Goal: Transaction & Acquisition: Purchase product/service

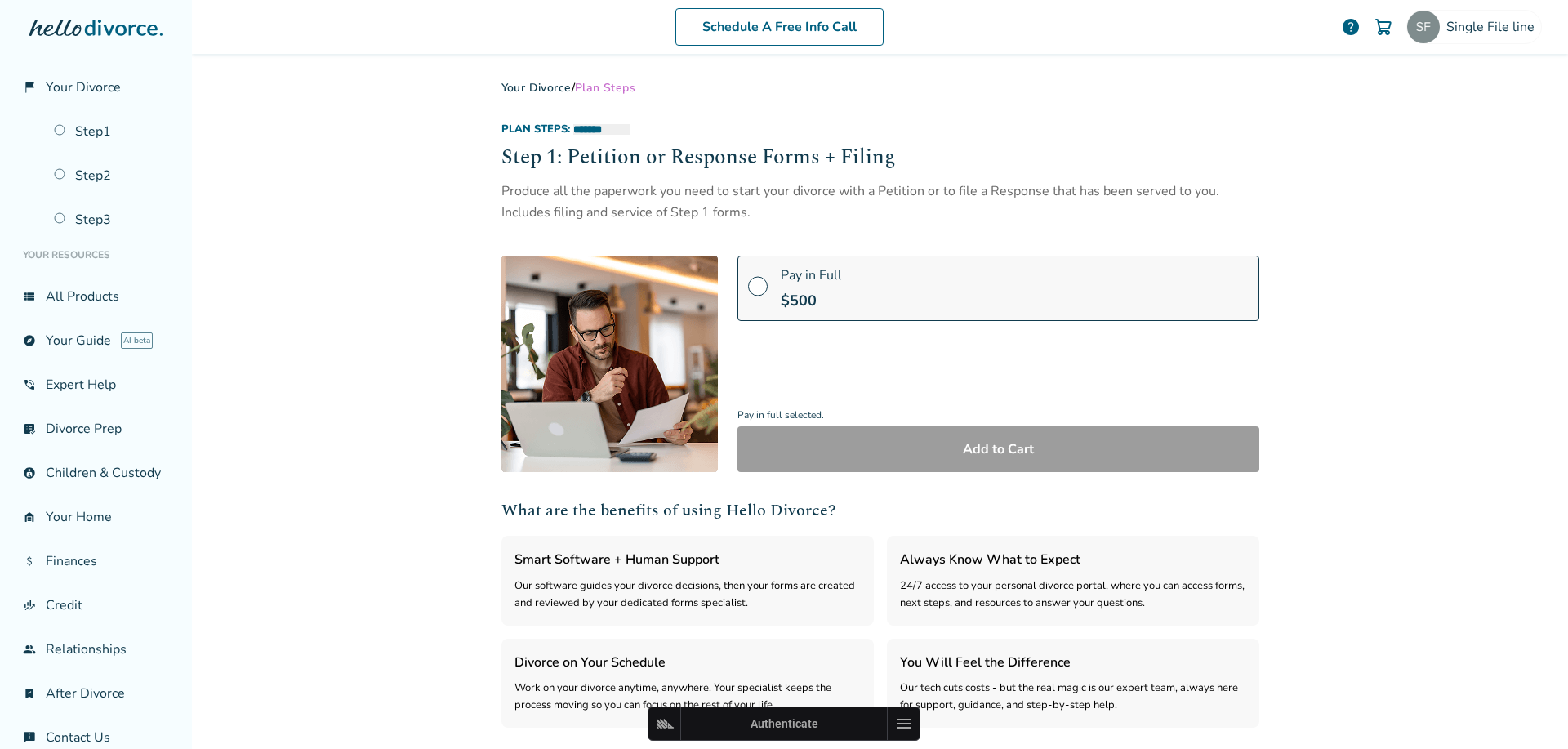
select select "***"
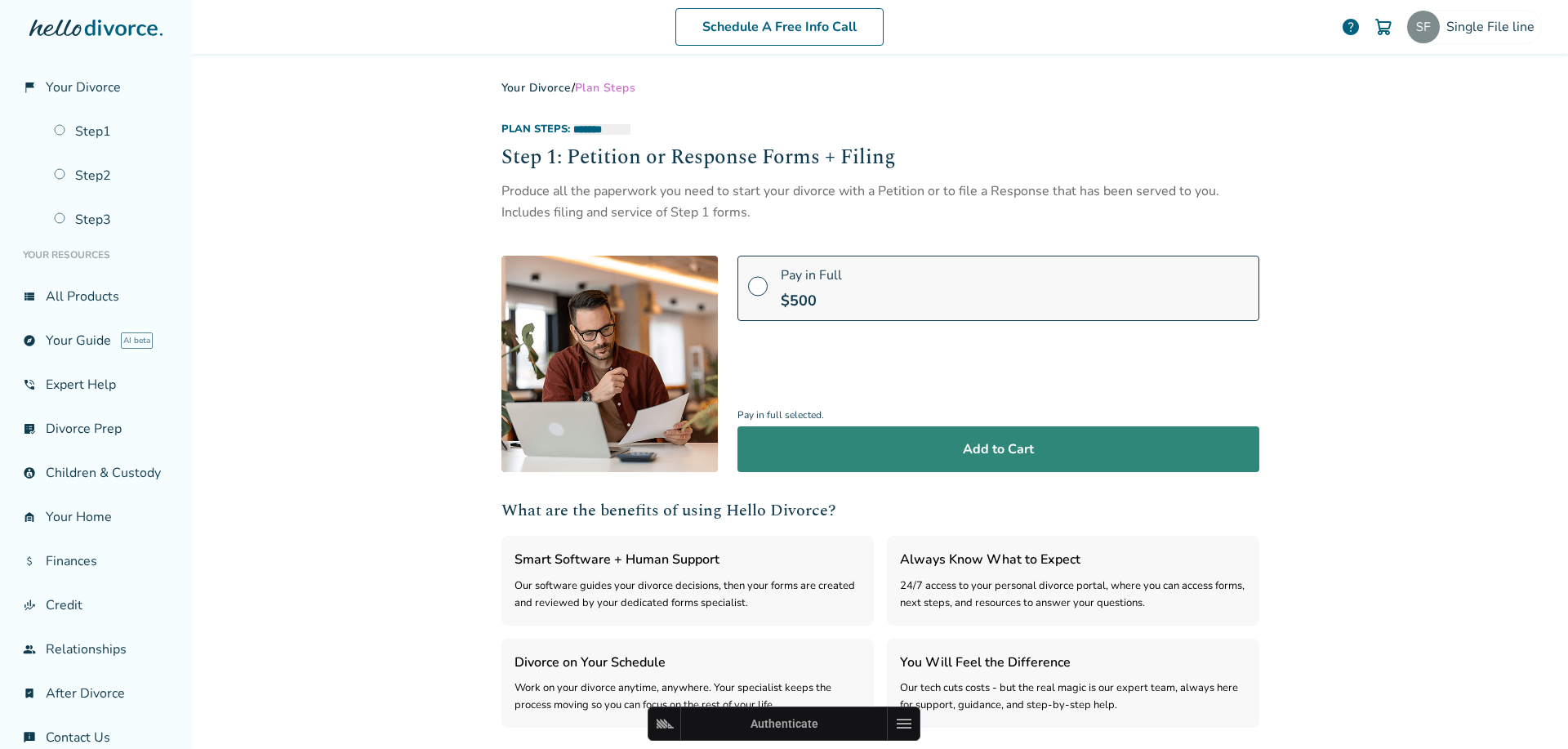
click at [880, 452] on button "Add to Cart" at bounding box center [998, 450] width 522 height 46
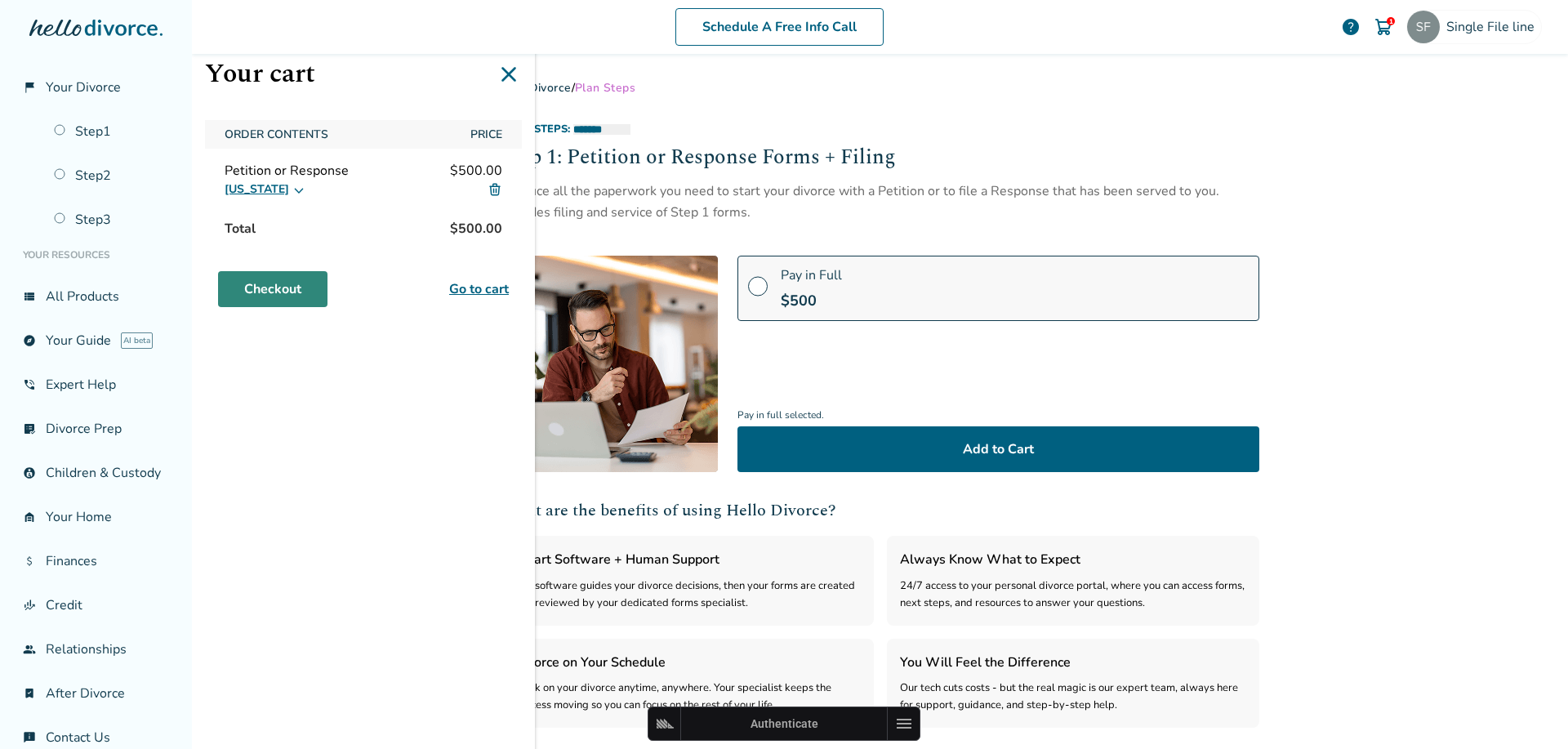
click at [284, 286] on link "Checkout" at bounding box center [273, 289] width 110 height 36
